Goal: Navigation & Orientation: Find specific page/section

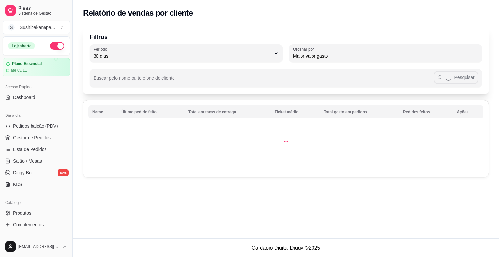
select select "30"
select select "HIGHEST_TOTAL_SPENT_WITH_ORDERS"
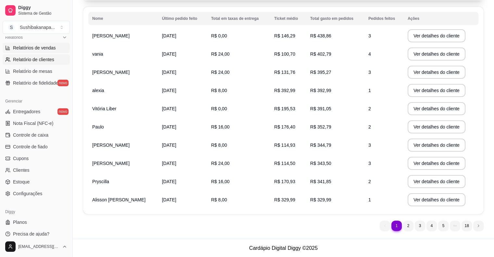
scroll to position [211, 0]
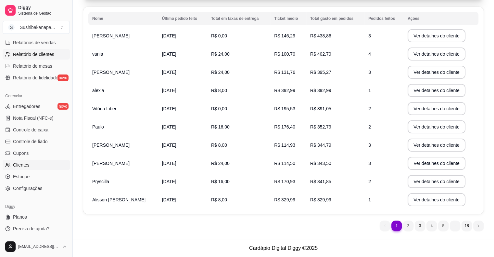
click at [32, 164] on link "Clientes" at bounding box center [36, 165] width 67 height 10
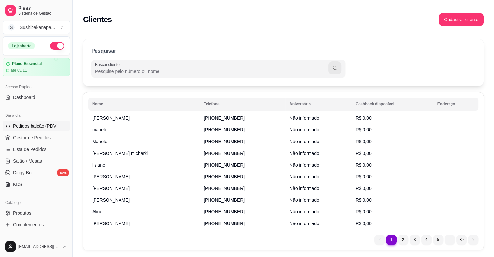
click at [28, 129] on button "Pedidos balcão (PDV)" at bounding box center [36, 126] width 67 height 10
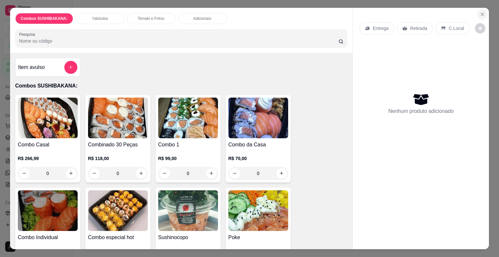
click at [481, 13] on icon "Close" at bounding box center [482, 14] width 3 height 3
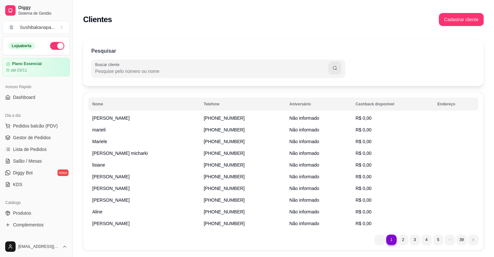
click at [29, 142] on link "Gestor de Pedidos" at bounding box center [36, 137] width 67 height 10
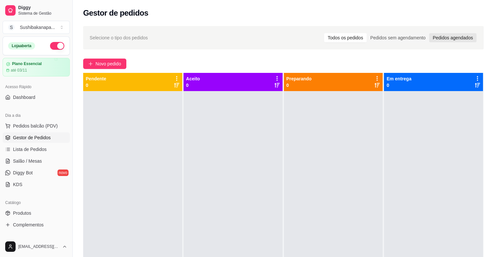
click at [459, 33] on div "Pedidos agendados" at bounding box center [452, 37] width 47 height 9
click at [429, 33] on input "Pedidos agendados" at bounding box center [429, 33] width 0 height 0
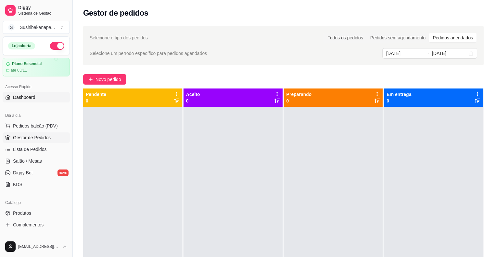
click at [34, 99] on span "Dashboard" at bounding box center [24, 97] width 22 height 6
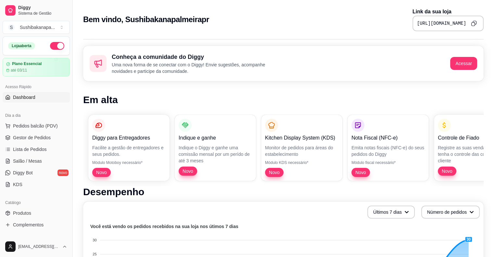
click at [363, 170] on span "Novo" at bounding box center [361, 172] width 16 height 6
